Goal: Information Seeking & Learning: Learn about a topic

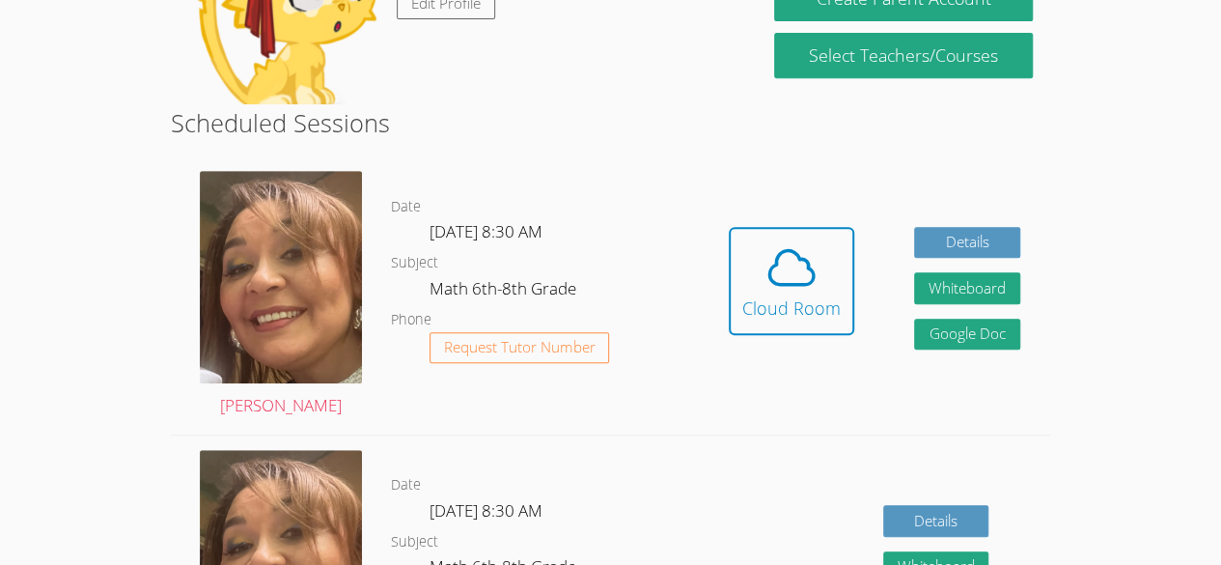
scroll to position [334, 0]
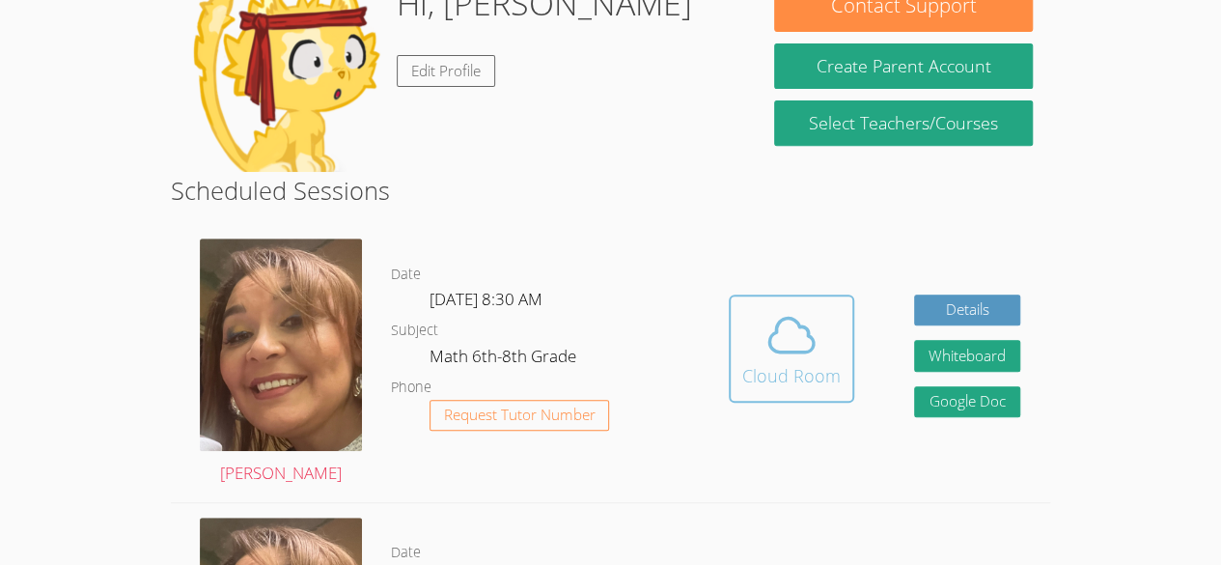
click at [778, 339] on icon at bounding box center [792, 335] width 54 height 54
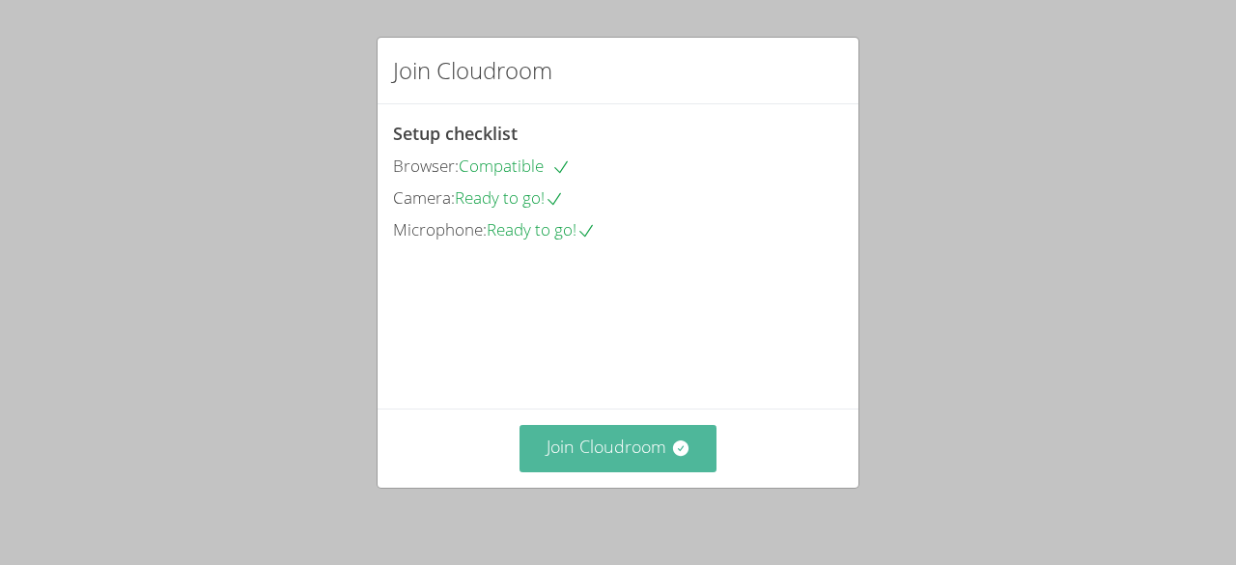
click at [619, 445] on button "Join Cloudroom" at bounding box center [618, 448] width 198 height 47
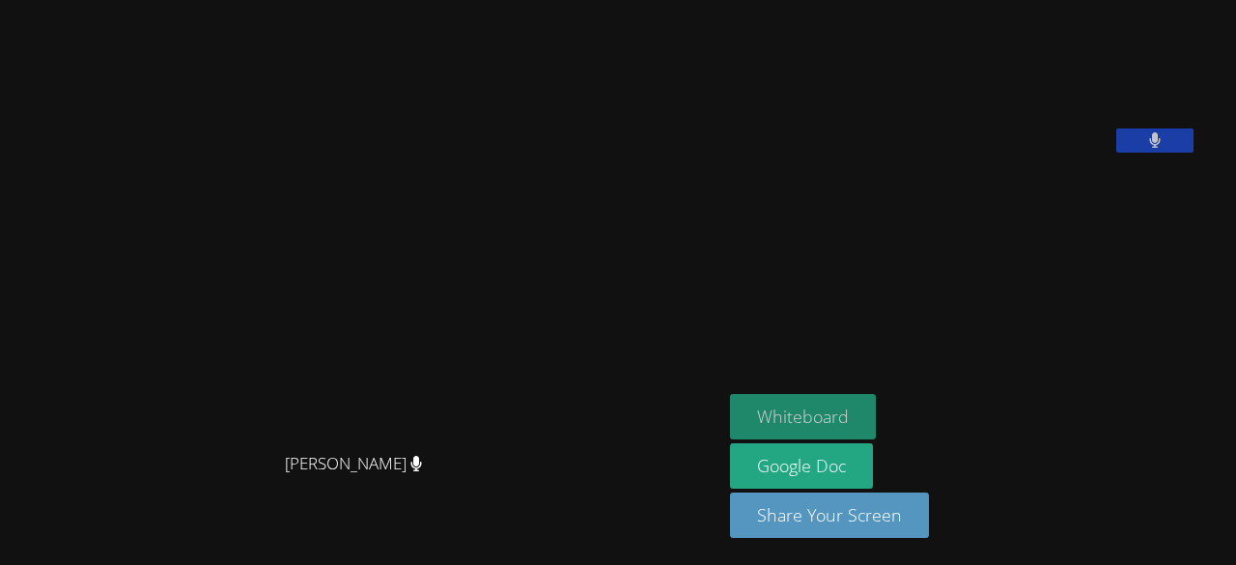
click at [827, 407] on button "Whiteboard" at bounding box center [803, 416] width 146 height 45
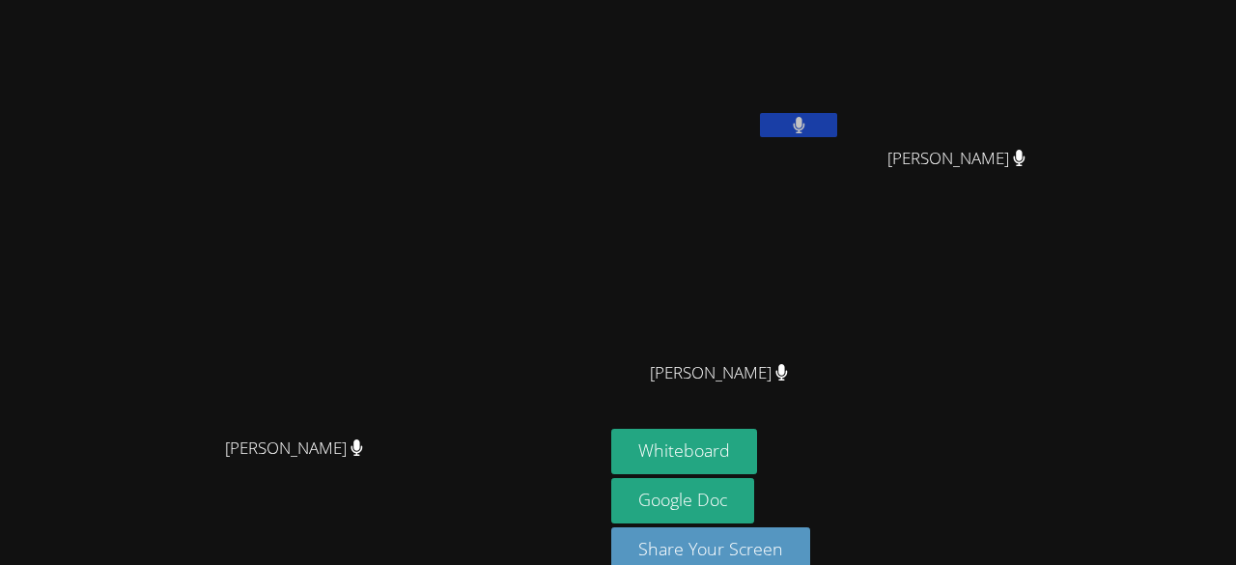
click at [788, 365] on span "Brayan Juan Mendez" at bounding box center [719, 373] width 138 height 28
drag, startPoint x: 922, startPoint y: 365, endPoint x: 1009, endPoint y: 362, distance: 87.0
click at [1009, 362] on div "Kender Miranda Temaj Melani Lopez Cruz Melani Lopez Cruz Brayan Juan Mendez Bra…" at bounding box center [844, 218] width 467 height 421
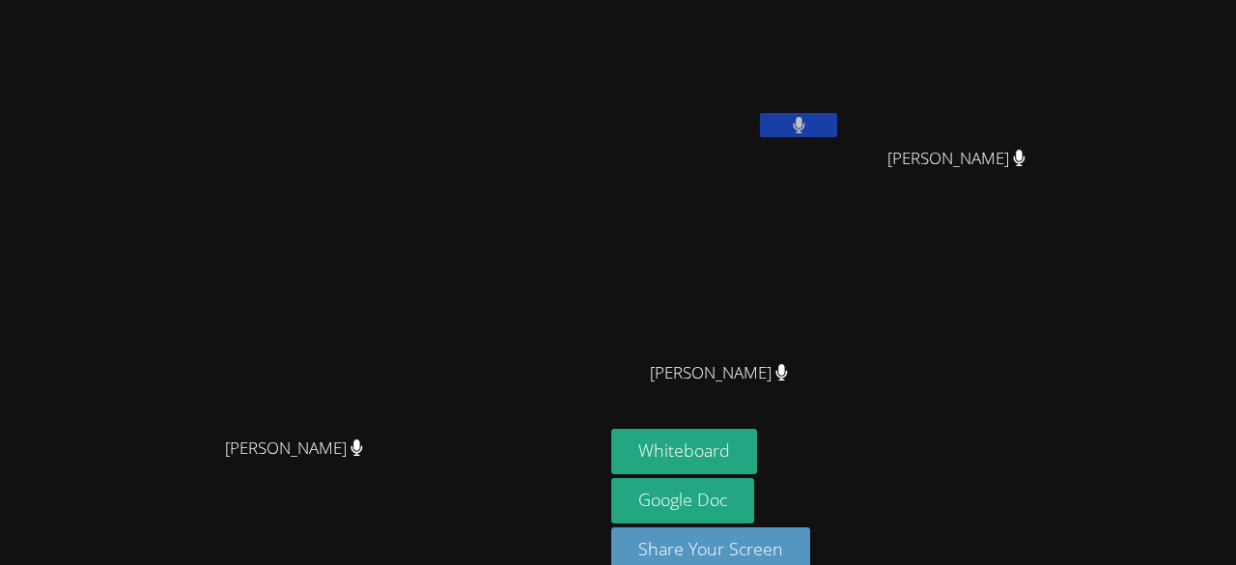
click at [1009, 362] on div "Kender Miranda Temaj Melani Lopez Cruz Melani Lopez Cruz Brayan Juan Mendez Bra…" at bounding box center [844, 218] width 467 height 421
drag, startPoint x: 927, startPoint y: 368, endPoint x: 1037, endPoint y: 382, distance: 111.0
click at [1037, 382] on div "Kender Miranda Temaj Melani Lopez Cruz Melani Lopez Cruz Brayan Juan Mendez Bra…" at bounding box center [844, 218] width 467 height 421
drag, startPoint x: 919, startPoint y: 375, endPoint x: 1005, endPoint y: 379, distance: 86.0
click at [1005, 379] on div "Kender Miranda Temaj Melani Lopez Cruz Melani Lopez Cruz Brayan Juan Mendez Bra…" at bounding box center [844, 218] width 467 height 421
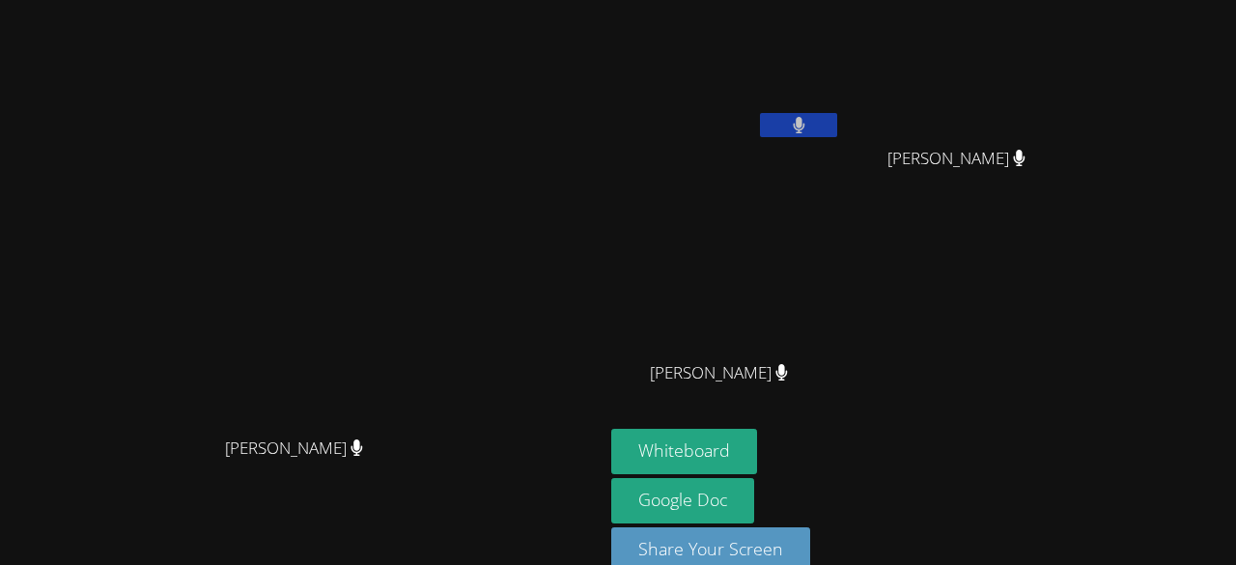
click at [1005, 379] on div "Kender Miranda Temaj Melani Lopez Cruz Melani Lopez Cruz Brayan Juan Mendez Bra…" at bounding box center [844, 218] width 467 height 421
click at [1079, 271] on div "Kender Miranda Temaj Melani Lopez Cruz Melani Lopez Cruz Brayan Juan Mendez Bra…" at bounding box center [844, 218] width 467 height 421
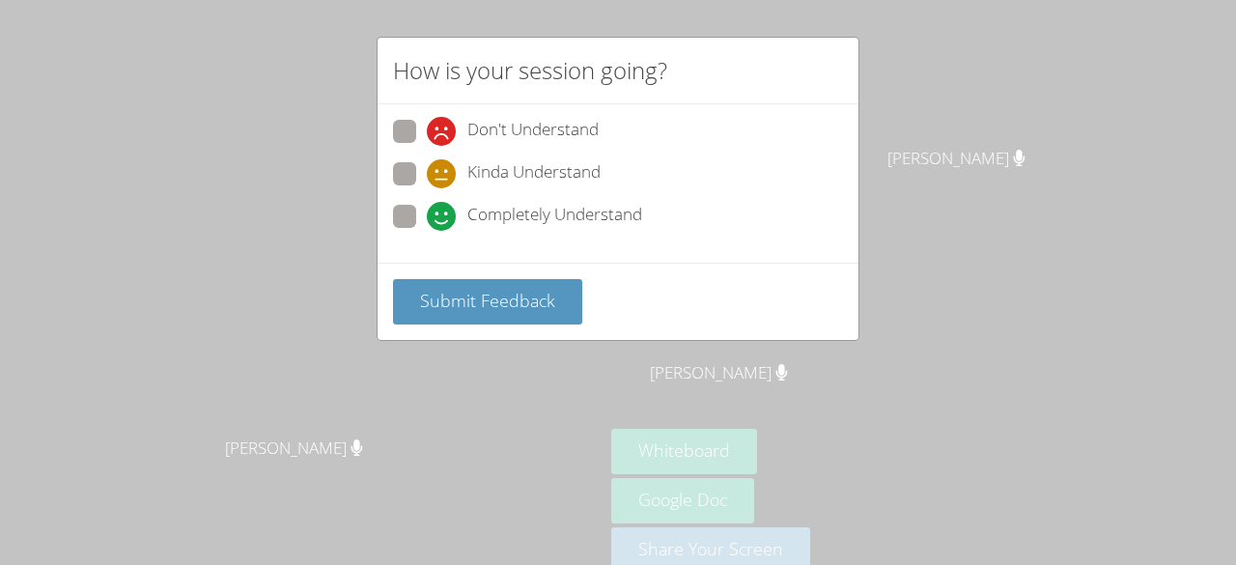
click at [500, 202] on span "Completely Understand" at bounding box center [554, 216] width 175 height 29
click at [443, 205] on input "Completely Understand" at bounding box center [435, 213] width 16 height 16
radio input "true"
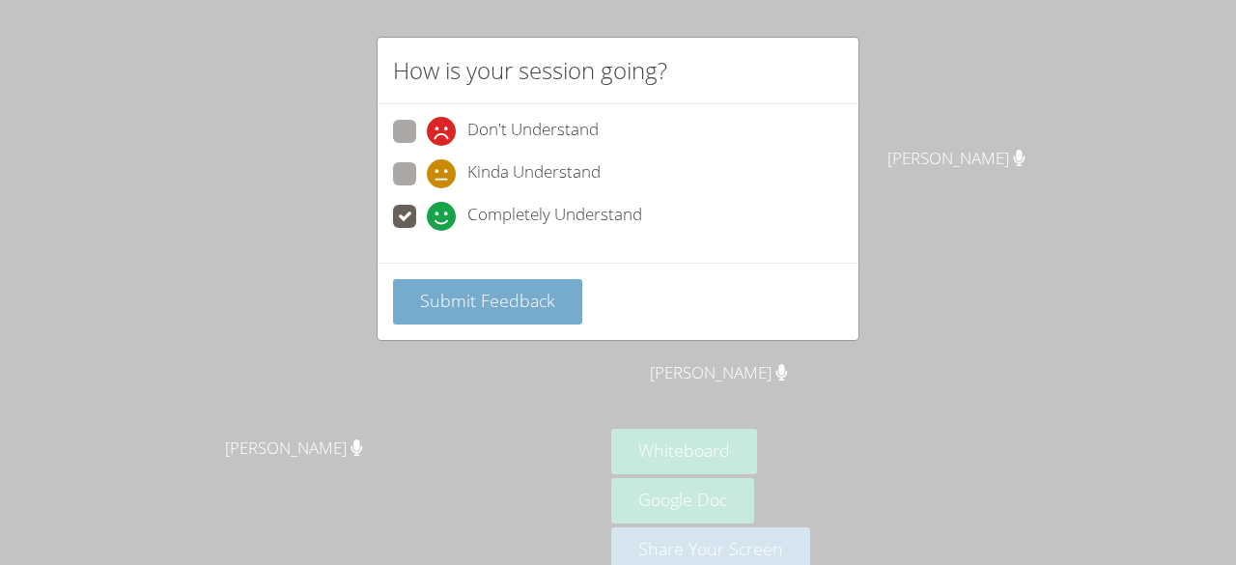
click at [524, 319] on button "Submit Feedback" at bounding box center [487, 301] width 189 height 45
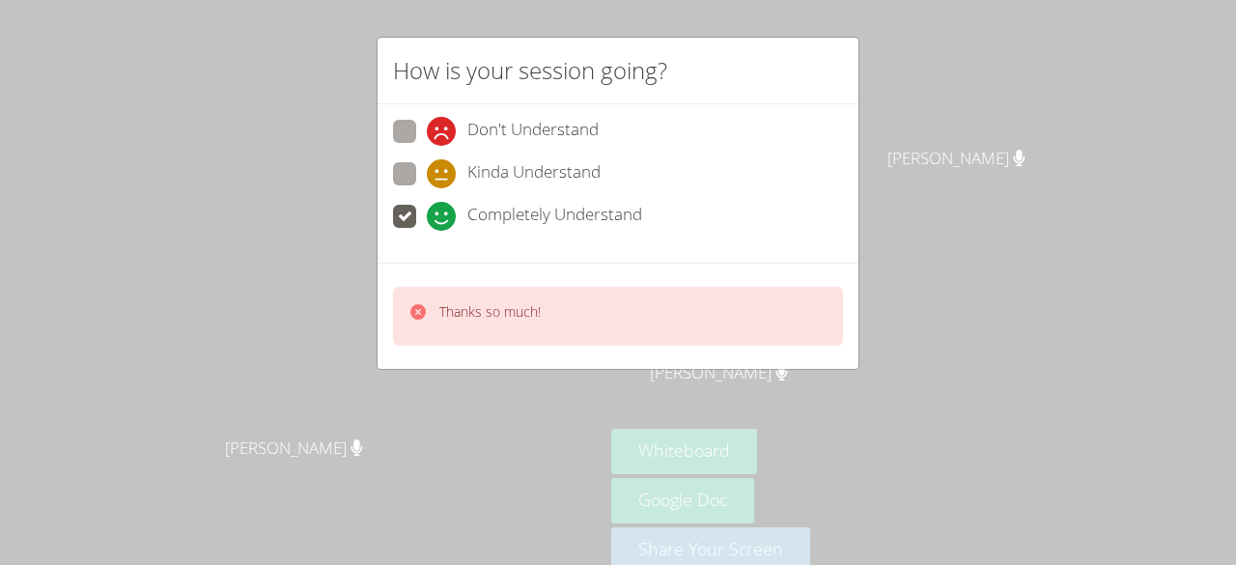
click at [413, 309] on icon at bounding box center [417, 311] width 15 height 15
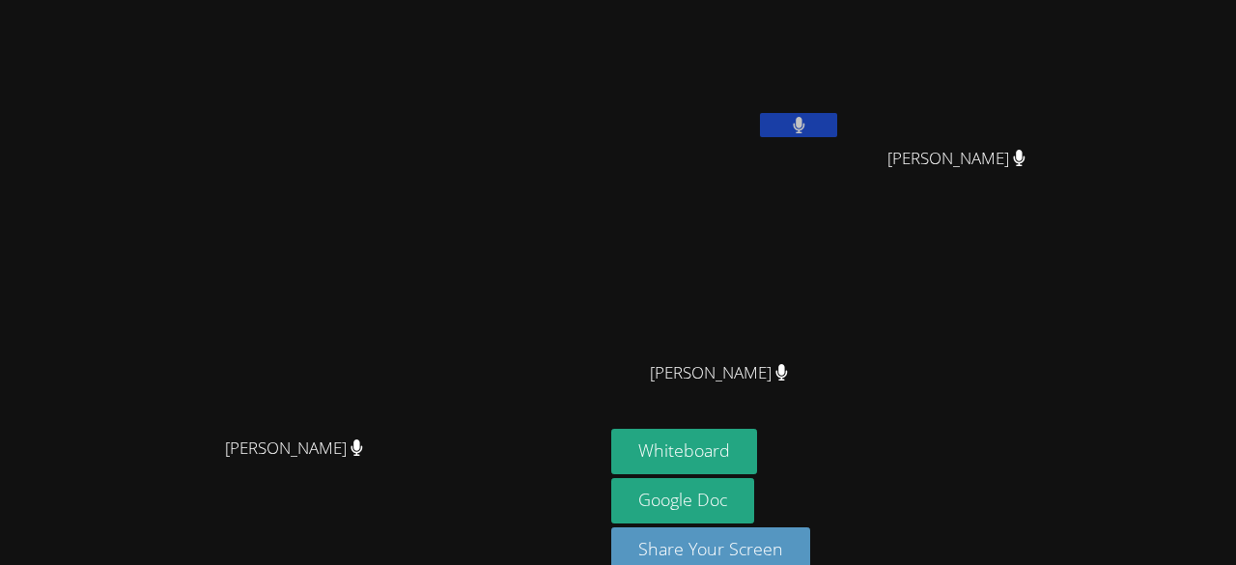
click at [422, 309] on video at bounding box center [302, 261] width 290 height 331
